Goal: Check status: Check status

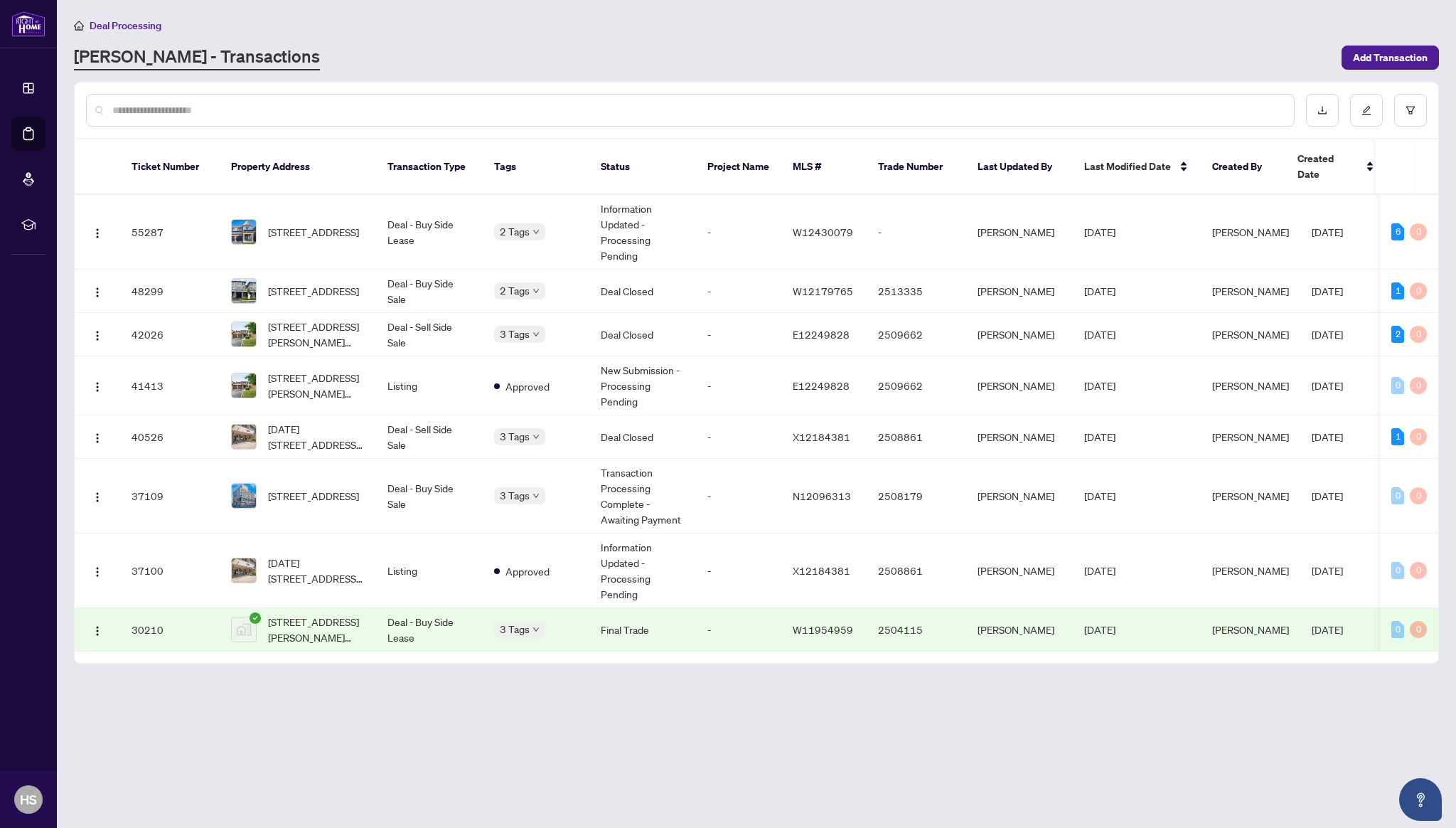
click at [335, 704] on main "Deal Processing [PERSON_NAME] - Transactions Add Transaction Ticket Number Prop…" at bounding box center [757, 414] width 1399 height 828
click at [649, 66] on div "[PERSON_NAME] - Transactions" at bounding box center [703, 57] width 1259 height 26
click at [333, 224] on span "[STREET_ADDRESS]" at bounding box center [314, 232] width 91 height 15
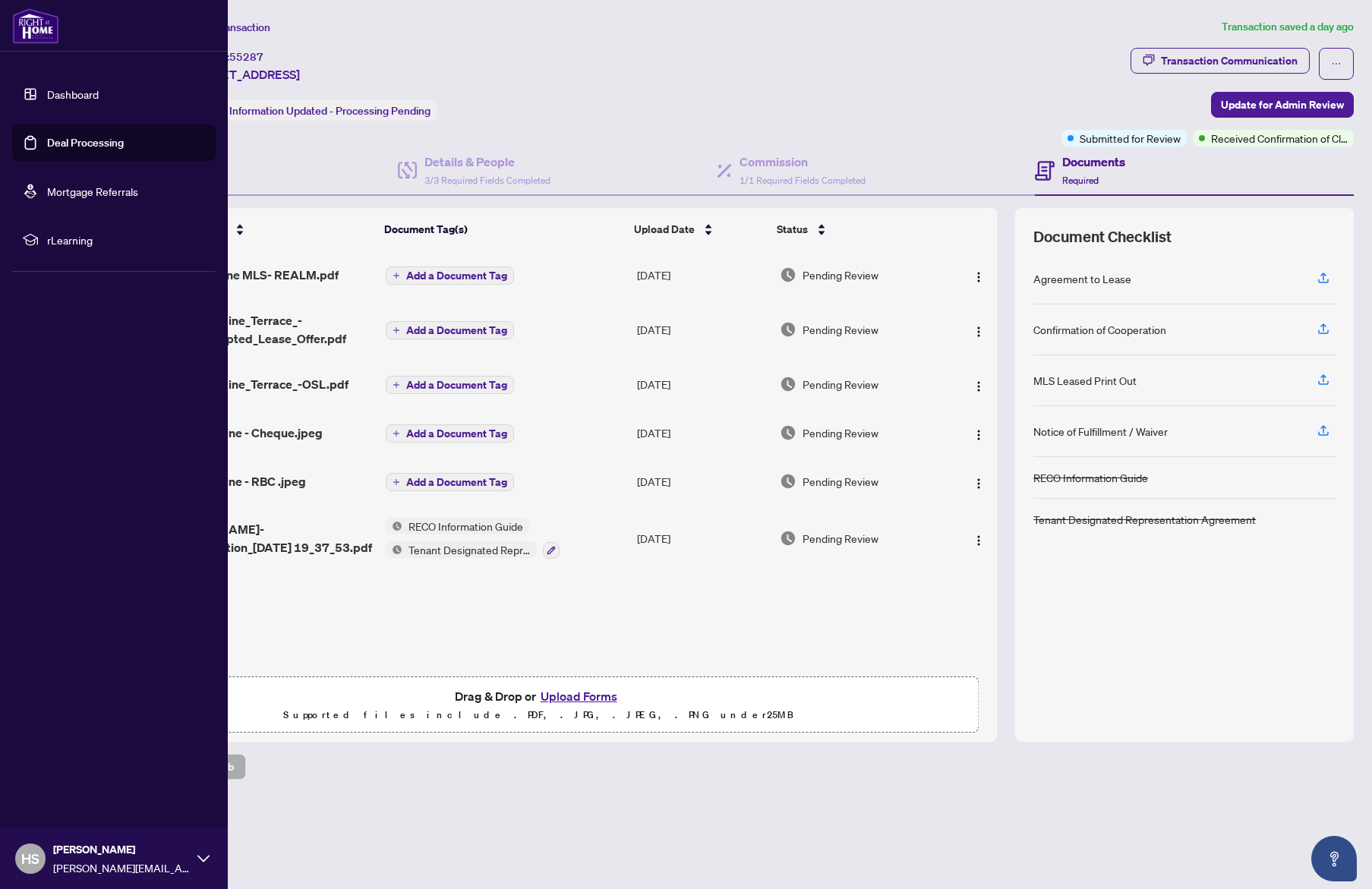
click at [59, 149] on link "Deal Processing" at bounding box center [85, 143] width 77 height 14
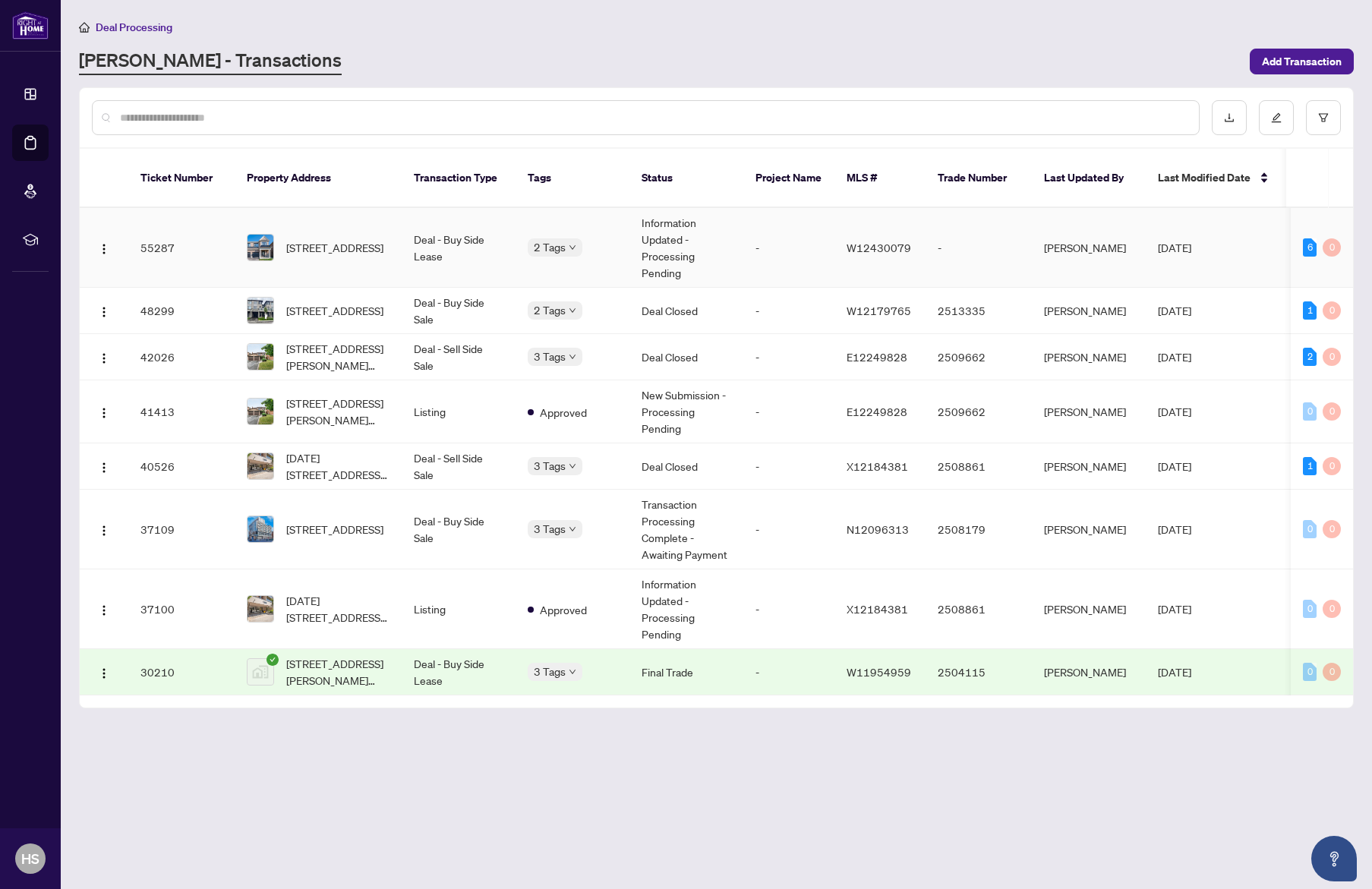
click at [717, 238] on td "Information Updated - Processing Pending" at bounding box center [687, 248] width 114 height 80
click at [147, 246] on td "55287" at bounding box center [181, 248] width 106 height 80
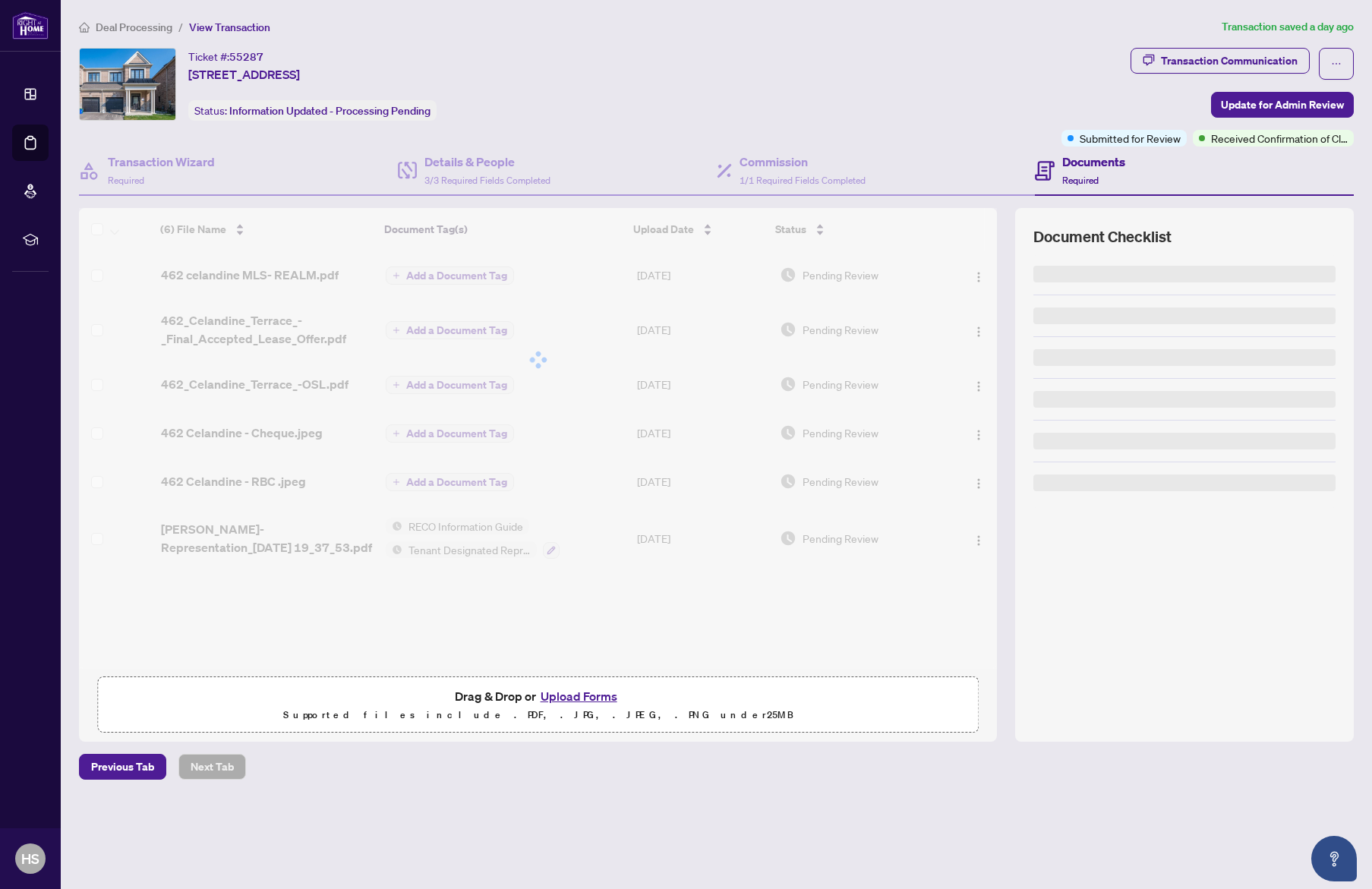
click at [147, 246] on div at bounding box center [538, 360] width 918 height 304
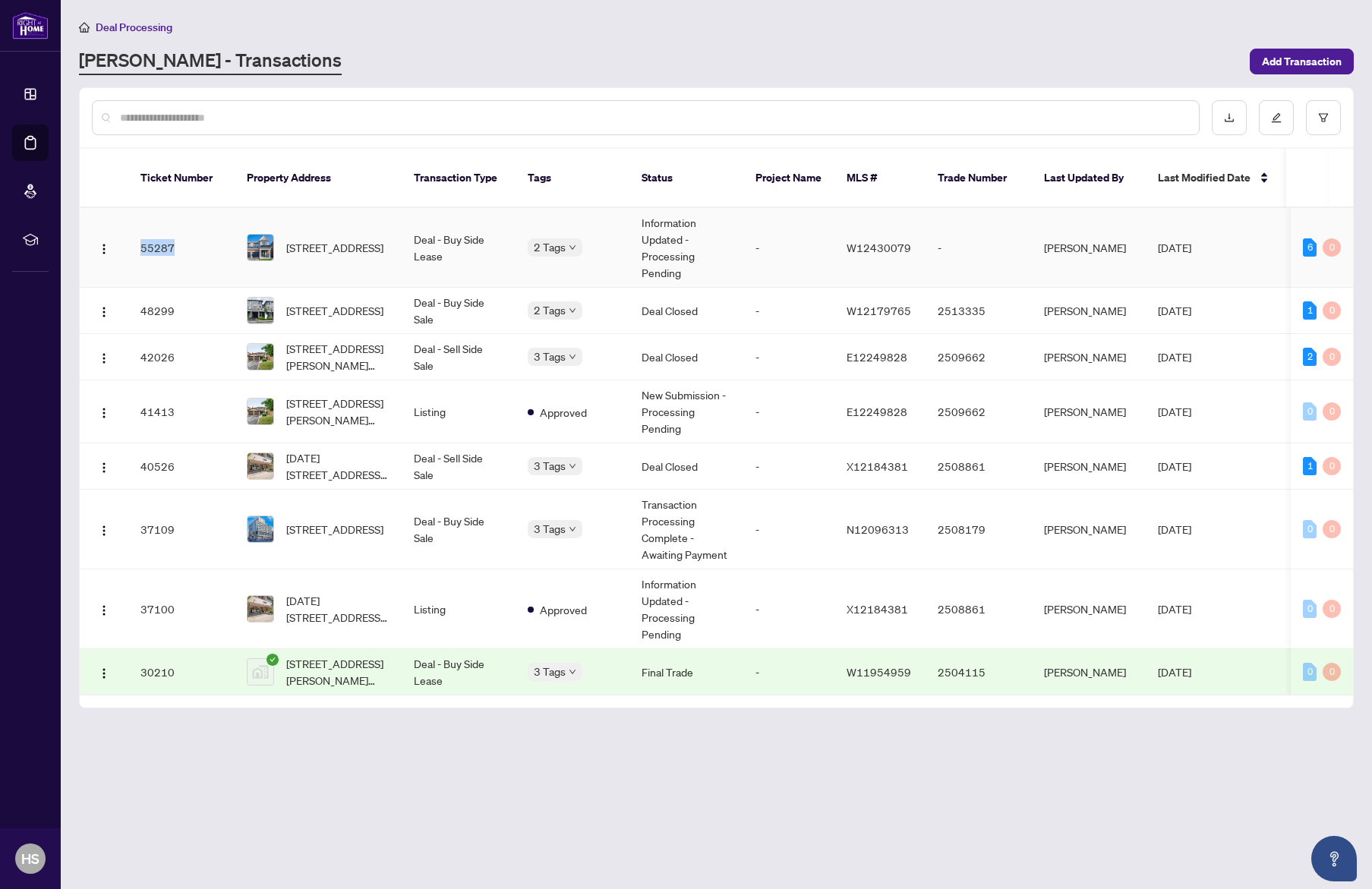
drag, startPoint x: 129, startPoint y: 243, endPoint x: 203, endPoint y: 244, distance: 74.0
click at [203, 244] on td "55287" at bounding box center [181, 248] width 106 height 80
drag, startPoint x: 137, startPoint y: 248, endPoint x: 188, endPoint y: 282, distance: 61.3
click at [188, 282] on td "55287" at bounding box center [181, 248] width 106 height 80
click at [448, 251] on td "Deal - Buy Side Lease" at bounding box center [459, 248] width 114 height 80
